Goal: Task Accomplishment & Management: Manage account settings

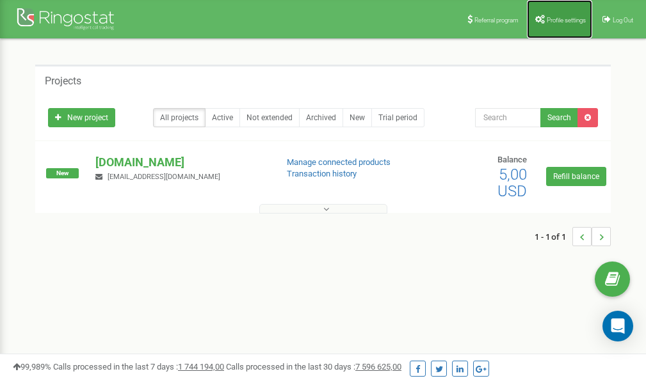
click at [563, 24] on link "Profile settings" at bounding box center [559, 19] width 65 height 38
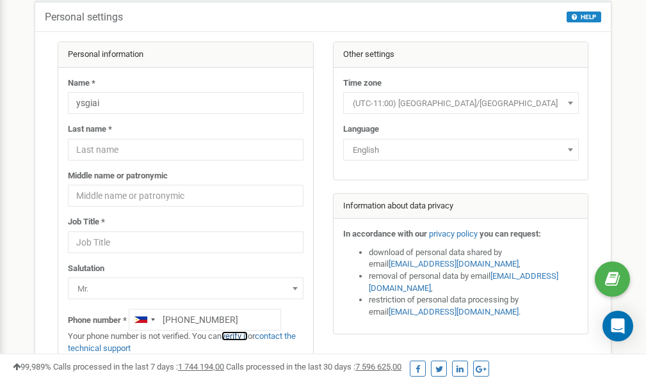
click at [244, 335] on link "verify it" at bounding box center [234, 337] width 26 height 10
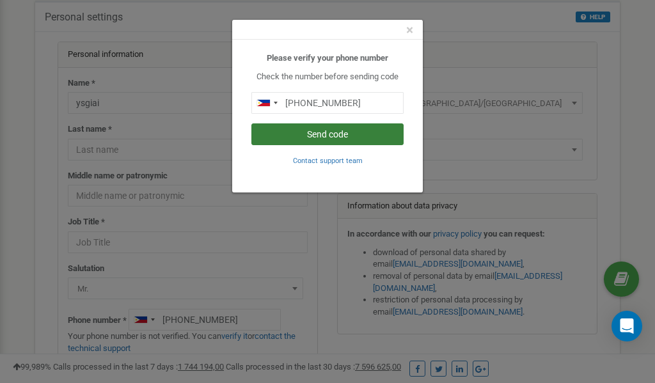
click at [336, 134] on button "Send code" at bounding box center [328, 135] width 152 height 22
